Goal: Information Seeking & Learning: Compare options

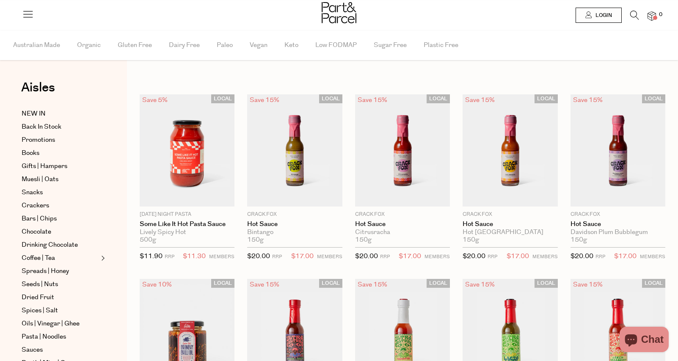
click at [635, 14] on icon at bounding box center [634, 15] width 9 height 9
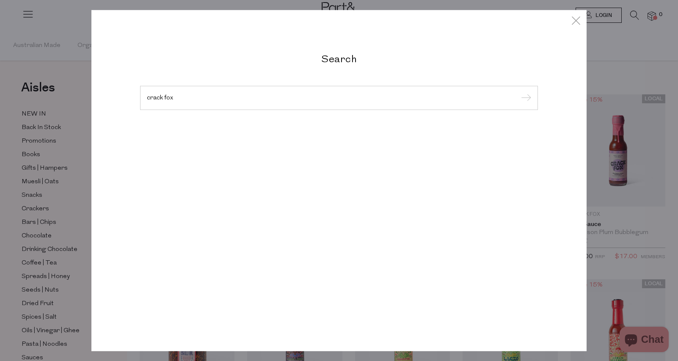
type input "crack fox"
click at [518, 92] on input "submit" at bounding box center [524, 98] width 13 height 13
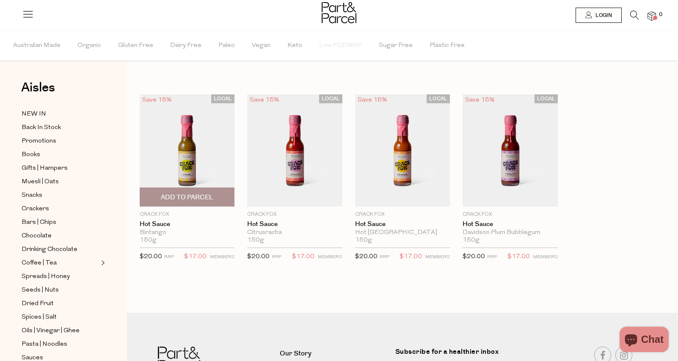
click at [185, 161] on img at bounding box center [187, 150] width 95 height 112
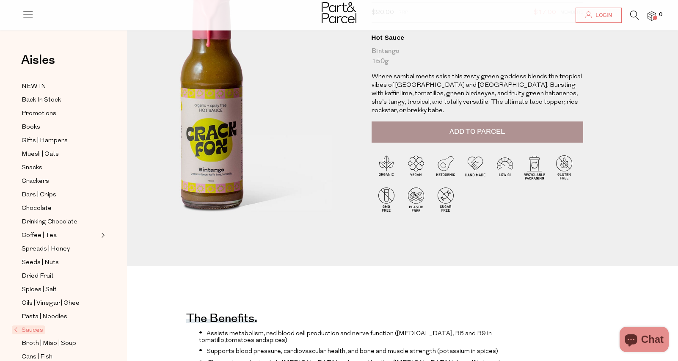
scroll to position [72, 0]
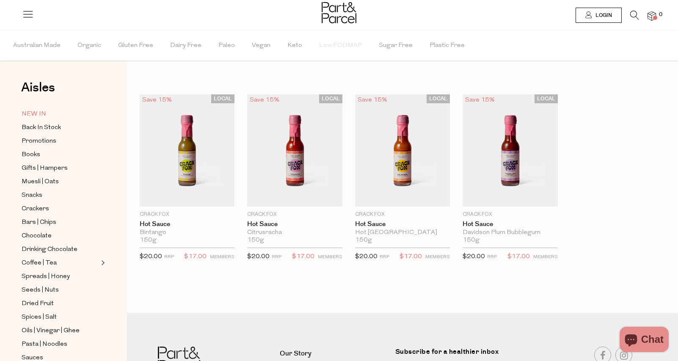
click at [34, 113] on span "NEW IN" at bounding box center [34, 114] width 25 height 10
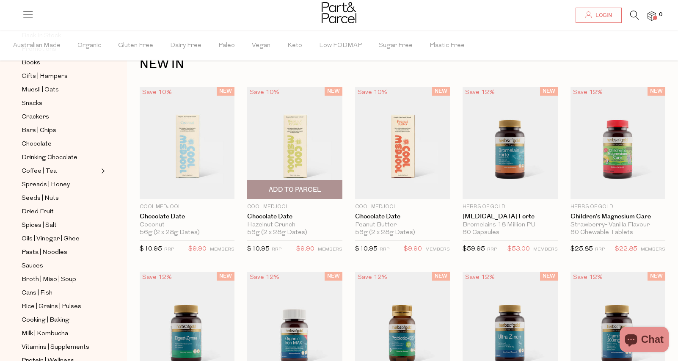
scroll to position [3, 0]
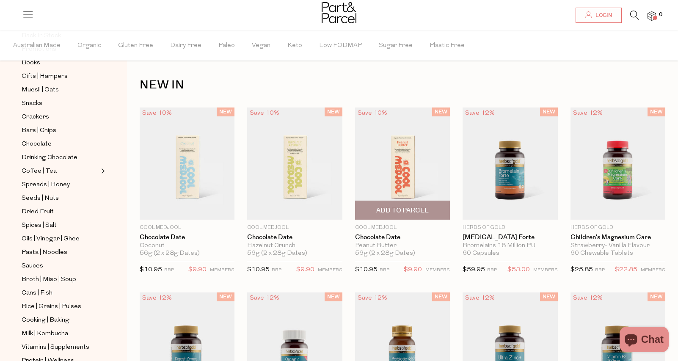
click at [399, 164] on img at bounding box center [402, 163] width 95 height 112
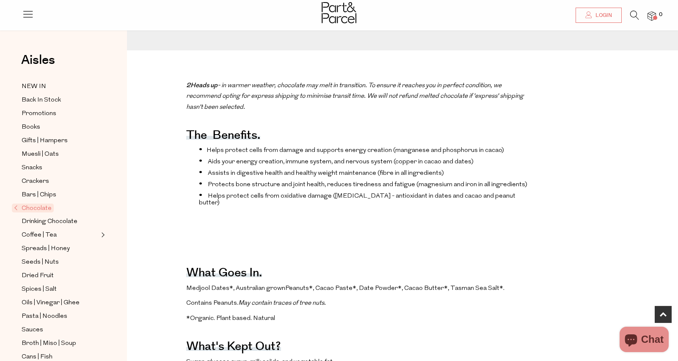
scroll to position [289, 0]
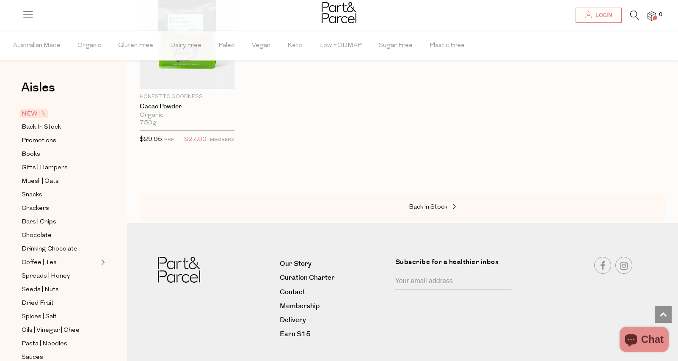
scroll to position [1073, 0]
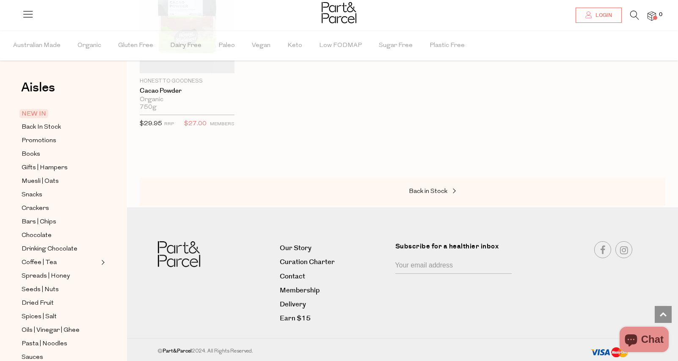
click at [633, 13] on icon at bounding box center [634, 15] width 9 height 9
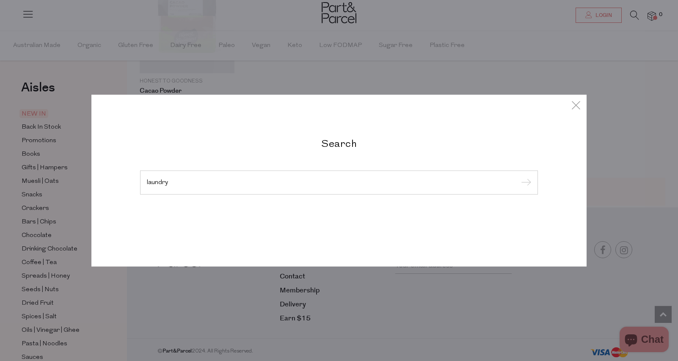
type input "laundry"
click at [518, 176] on input "submit" at bounding box center [524, 182] width 13 height 13
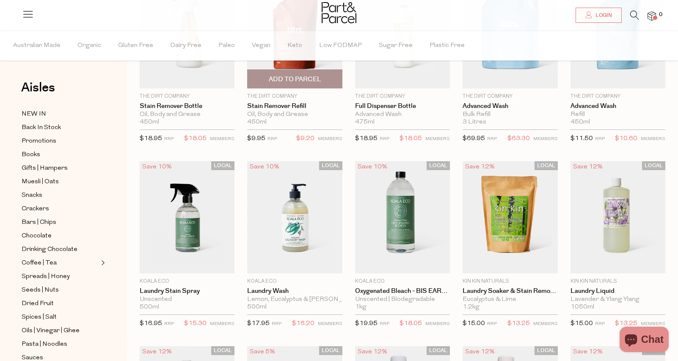
scroll to position [118, 0]
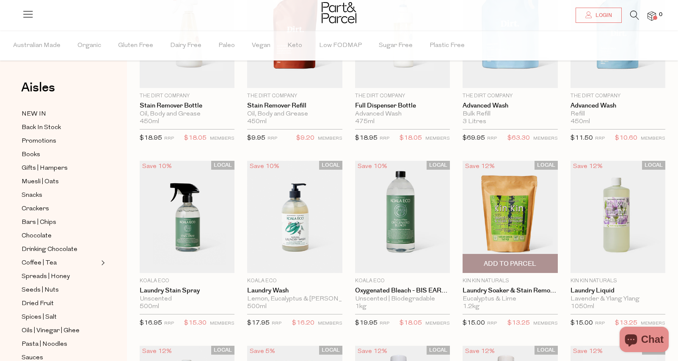
click at [538, 209] on img at bounding box center [510, 217] width 95 height 112
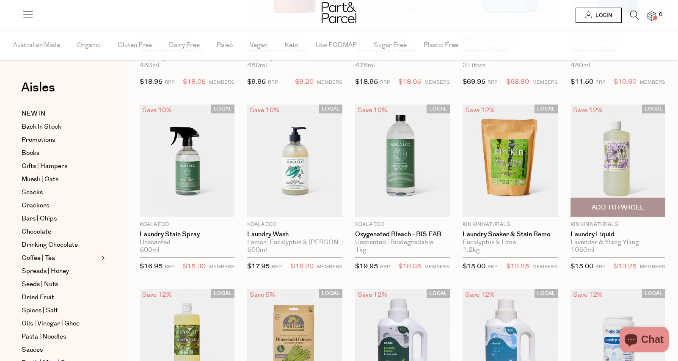
click at [656, 174] on img at bounding box center [617, 161] width 95 height 112
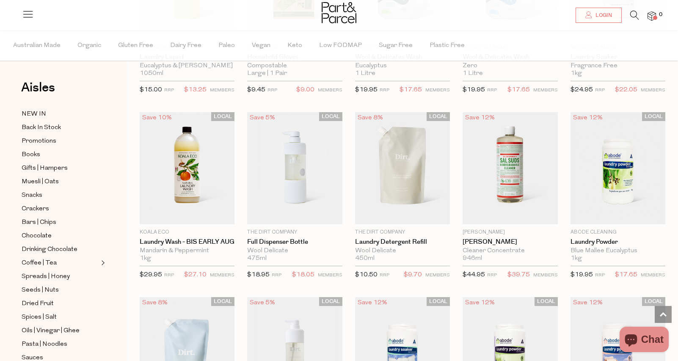
scroll to position [540, 0]
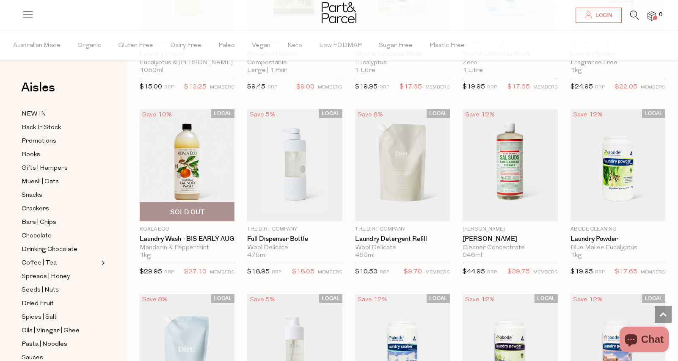
click at [223, 182] on img at bounding box center [187, 165] width 95 height 112
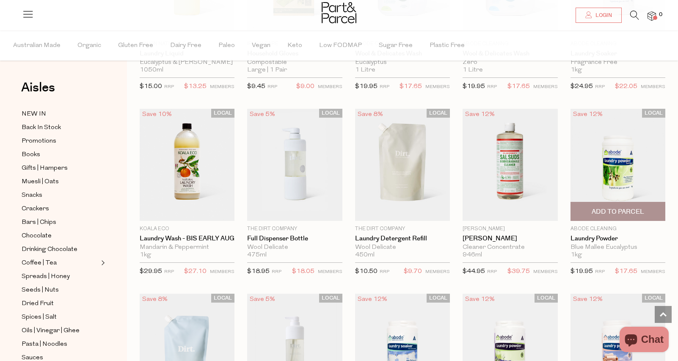
click at [645, 171] on img at bounding box center [617, 165] width 95 height 112
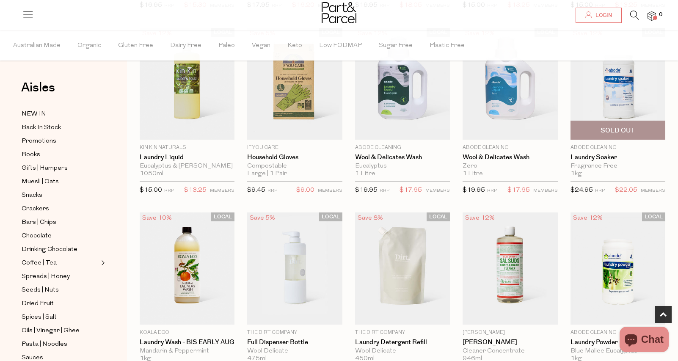
scroll to position [435, 0]
click at [621, 106] on img at bounding box center [617, 84] width 95 height 112
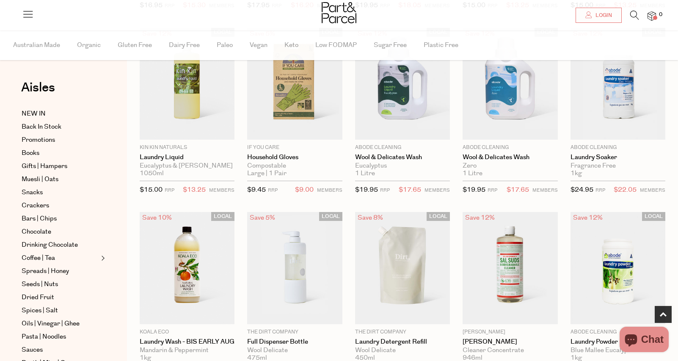
scroll to position [436, 0]
